Goal: Share content

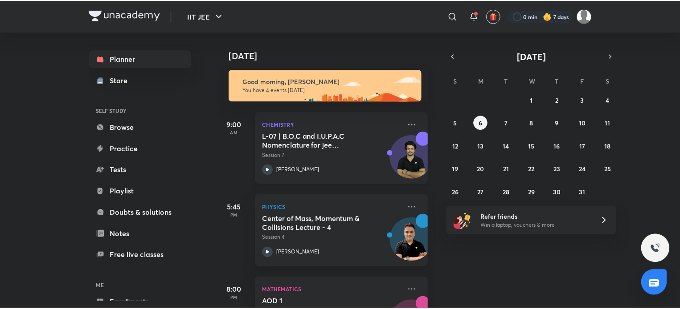
scroll to position [45, 0]
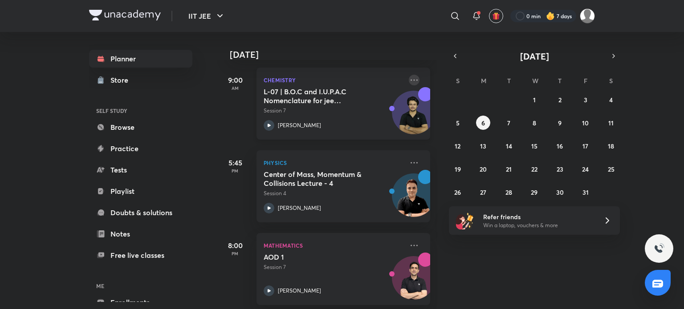
click at [411, 79] on icon at bounding box center [414, 80] width 11 height 11
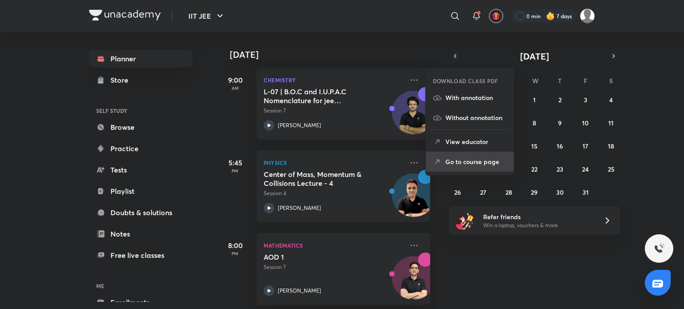
click at [449, 158] on p "Go to course page" at bounding box center [475, 161] width 61 height 9
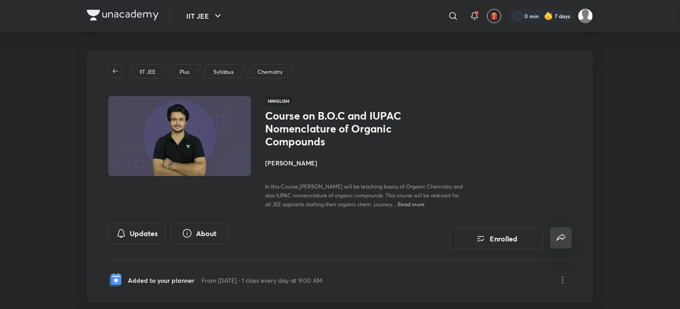
click at [563, 236] on icon "false" at bounding box center [560, 238] width 11 height 11
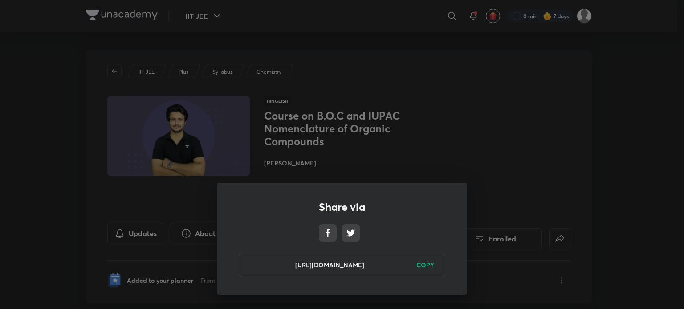
click at [433, 265] on h6 "COPY" at bounding box center [425, 265] width 18 height 9
click at [465, 258] on div "Share via [URL][DOMAIN_NAME] Copied" at bounding box center [341, 239] width 249 height 112
click at [387, 75] on div "Share via [URL][DOMAIN_NAME] Copied" at bounding box center [342, 154] width 684 height 309
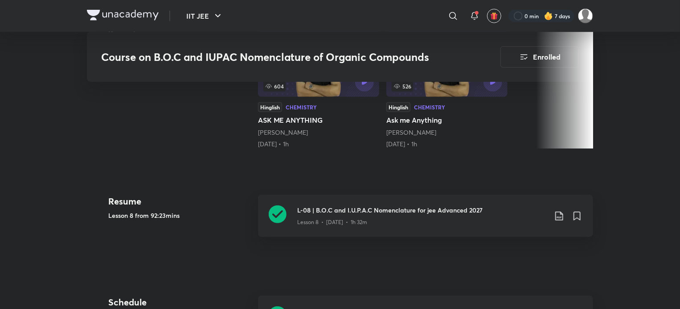
scroll to position [401, 0]
